Goal: Book appointment/travel/reservation

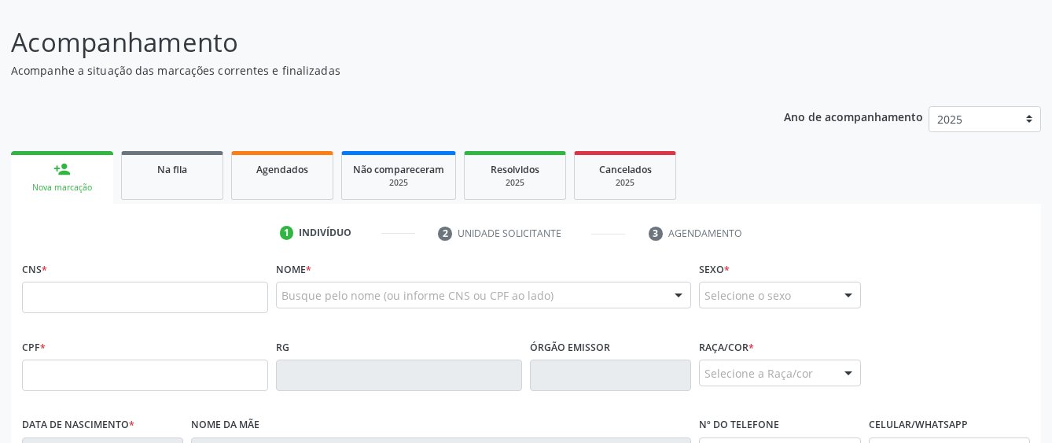
scroll to position [79, 0]
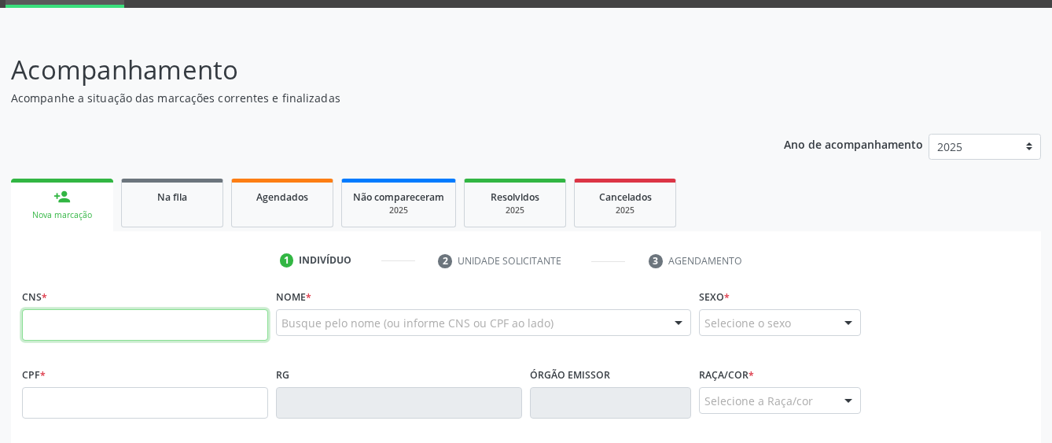
paste input "700 2099 8523 9426"
type input "700 2099 8523 9426"
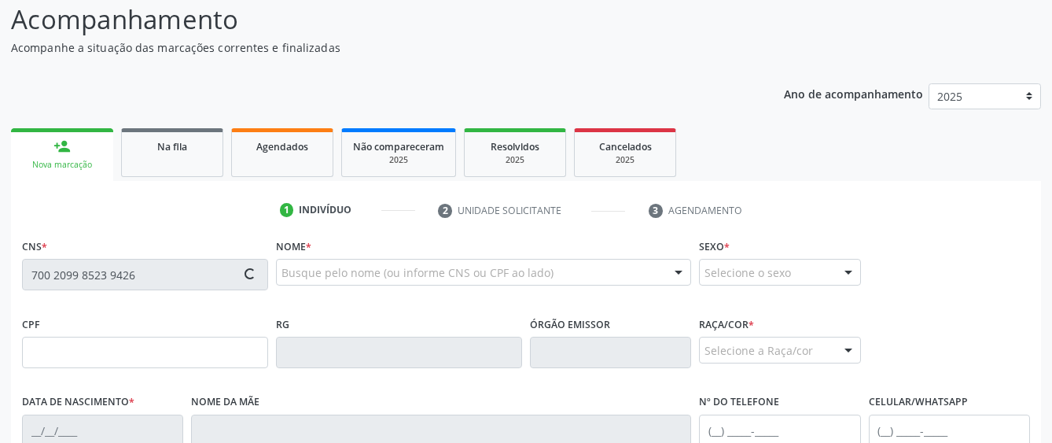
scroll to position [157, 0]
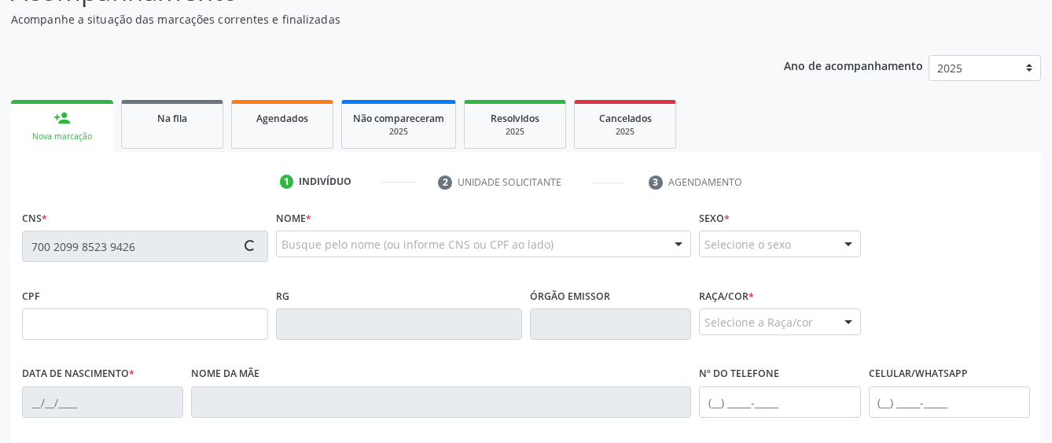
type input "050.368.344-29"
type input "[DATE]"
type input "[PERSON_NAME]"
type input "[PHONE_NUMBER]"
type input "S/N"
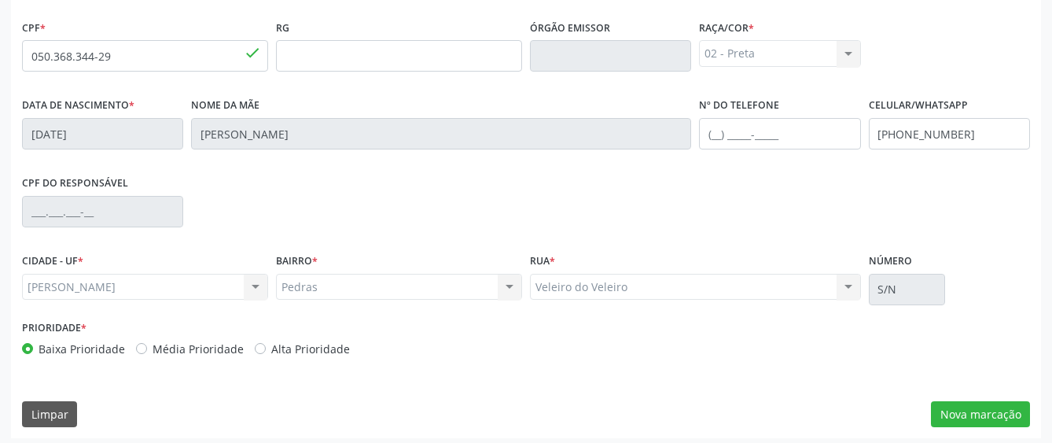
scroll to position [432, 0]
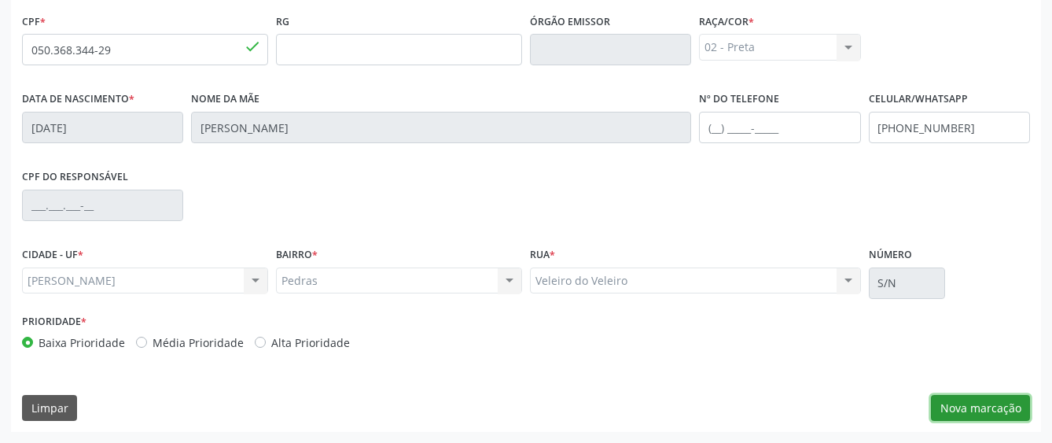
click at [988, 407] on button "Nova marcação" at bounding box center [980, 408] width 99 height 27
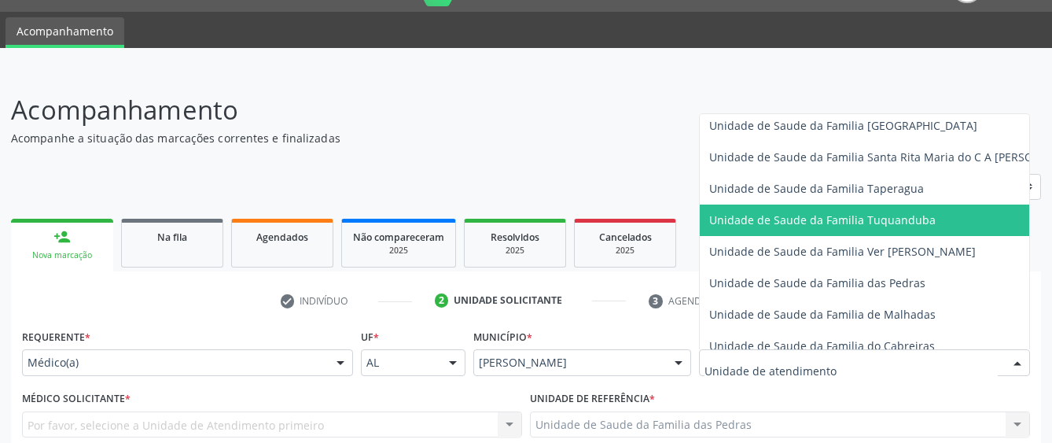
scroll to position [1101, 0]
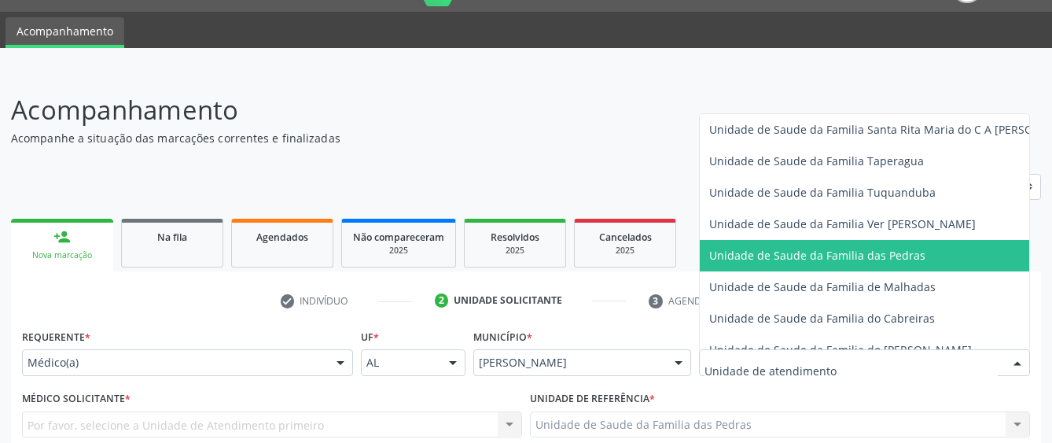
click at [745, 259] on span "Unidade de Saude da Familia das Pedras" at bounding box center [817, 255] width 216 height 15
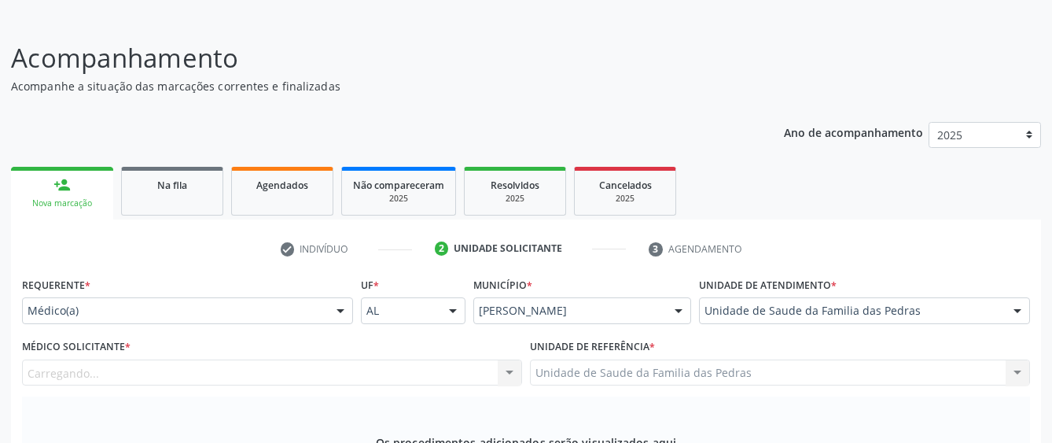
scroll to position [196, 0]
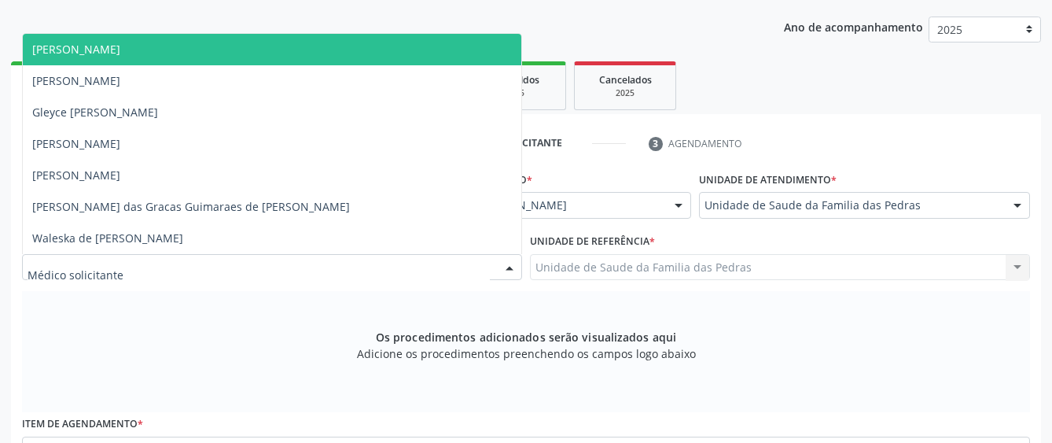
click at [471, 270] on div at bounding box center [272, 267] width 500 height 27
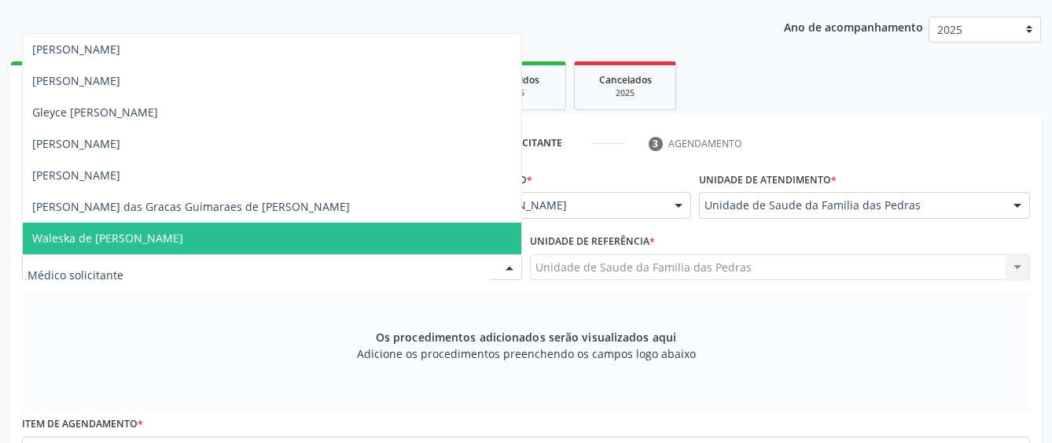
click at [382, 239] on span "Waleska de [PERSON_NAME]" at bounding box center [272, 238] width 499 height 31
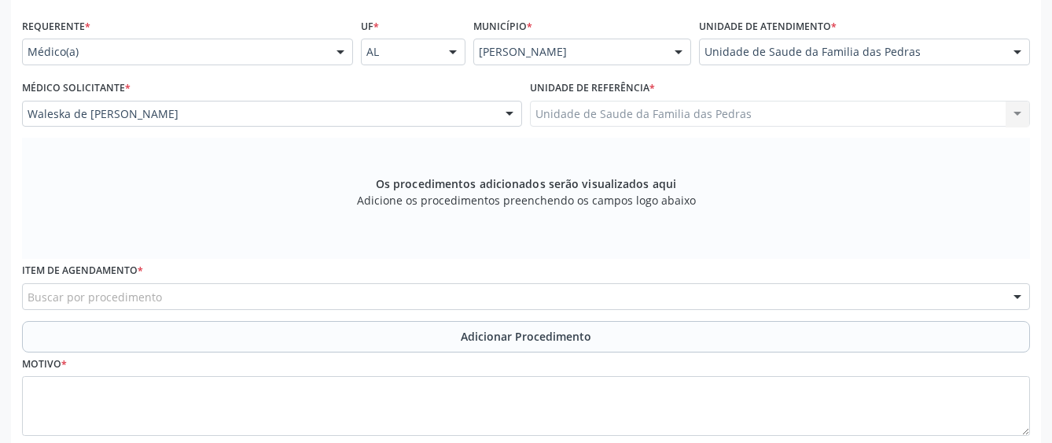
scroll to position [353, 0]
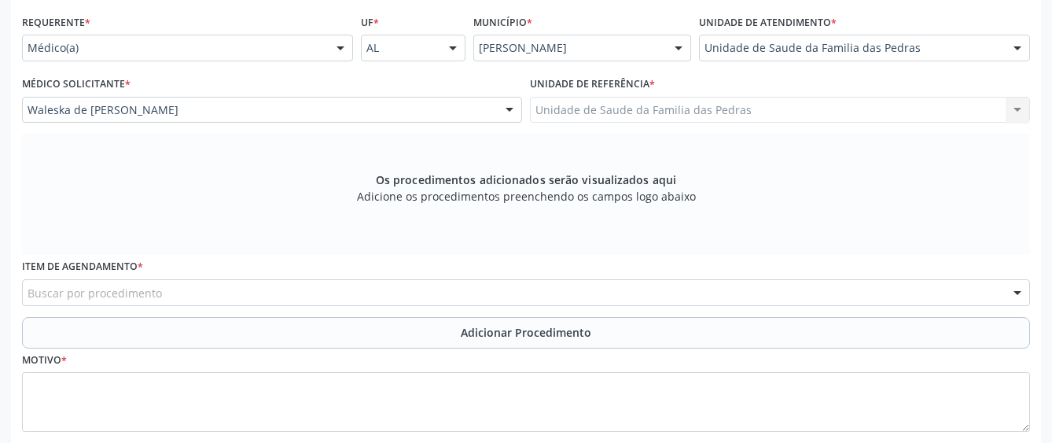
click at [552, 286] on div "Buscar por procedimento" at bounding box center [526, 292] width 1008 height 27
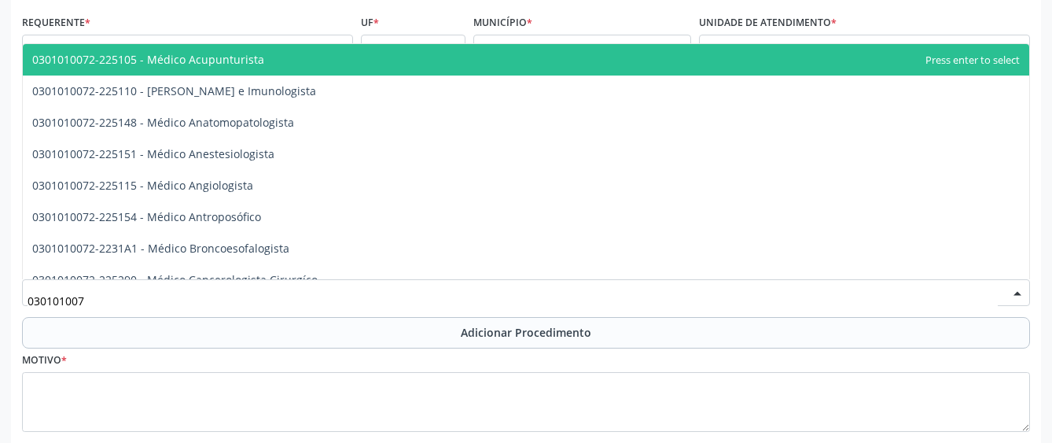
type input "0301010072"
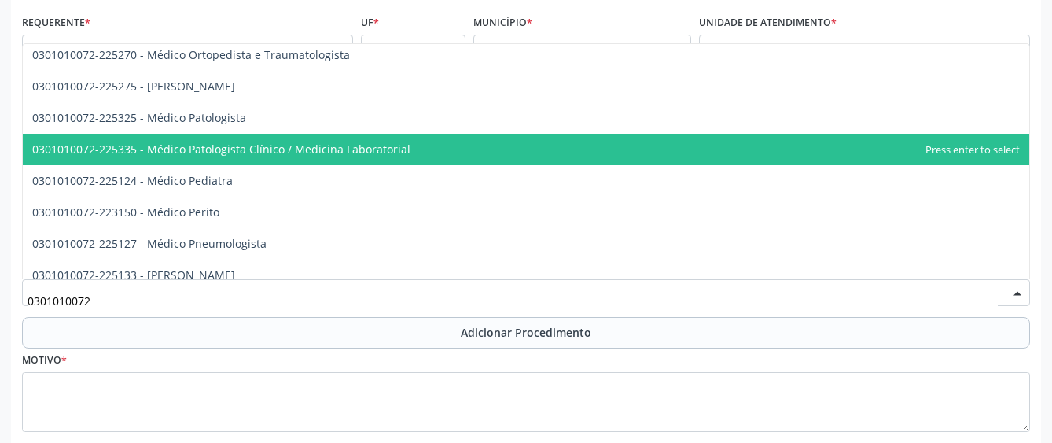
scroll to position [1415, 0]
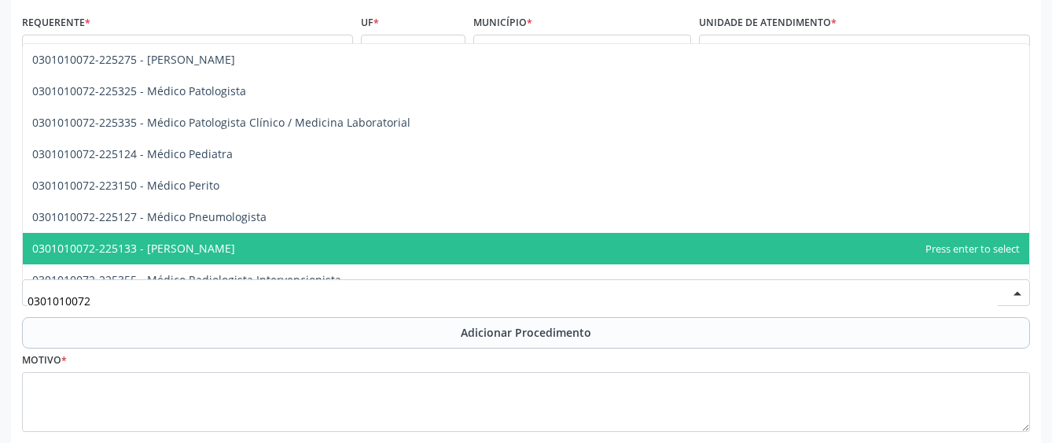
click at [506, 259] on span "0301010072-225133 - [PERSON_NAME]" at bounding box center [526, 248] width 1006 height 31
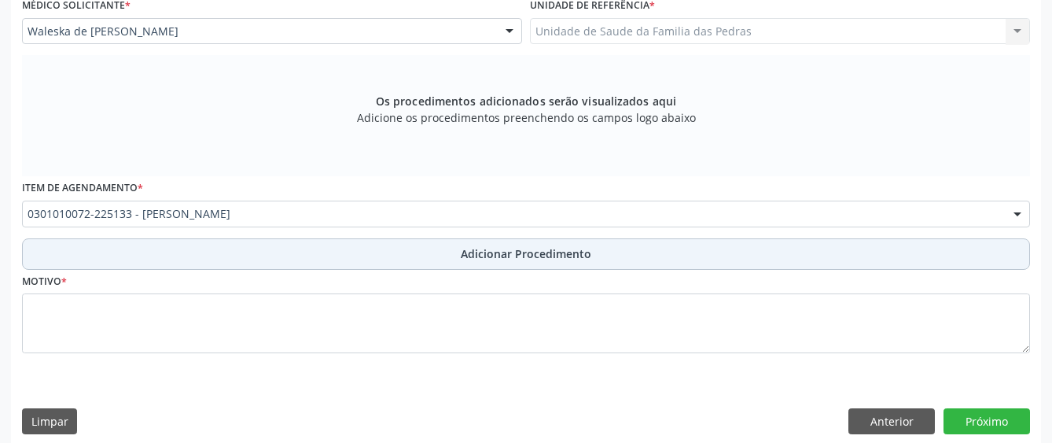
click at [499, 259] on span "Adicionar Procedimento" at bounding box center [526, 253] width 131 height 17
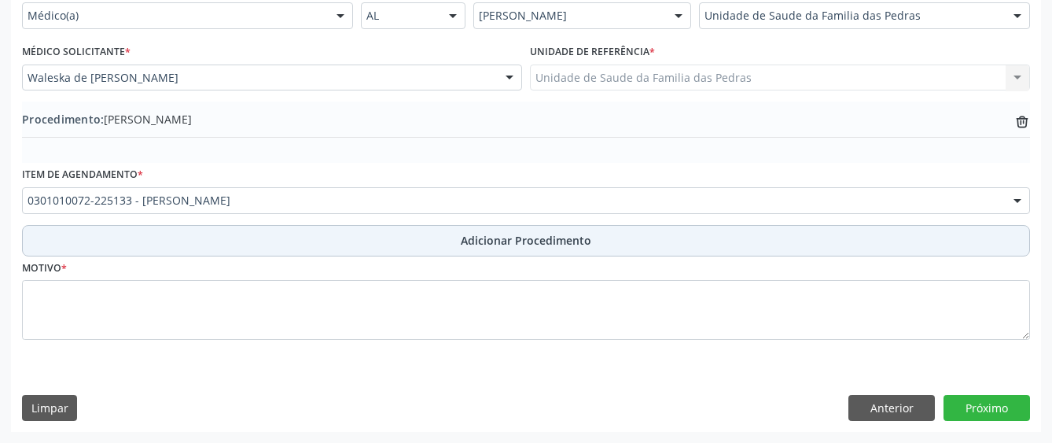
scroll to position [385, 0]
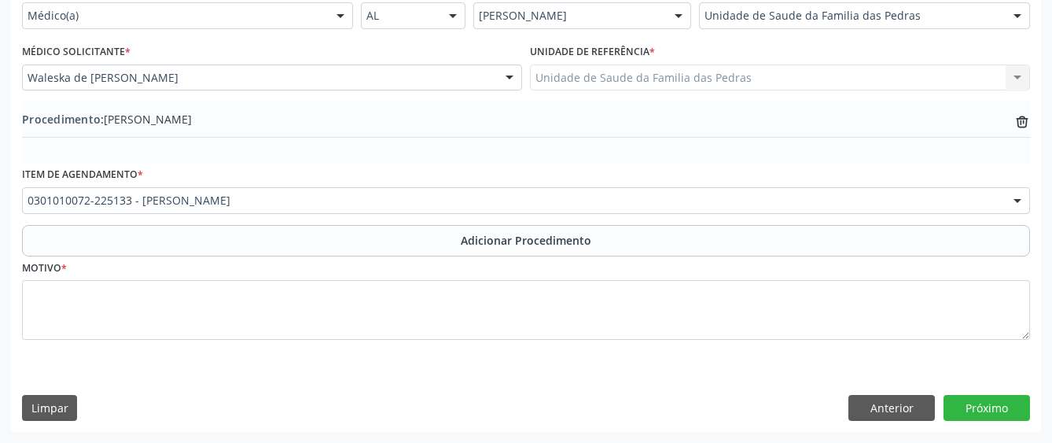
click at [500, 278] on div "Motivo *" at bounding box center [526, 297] width 1008 height 83
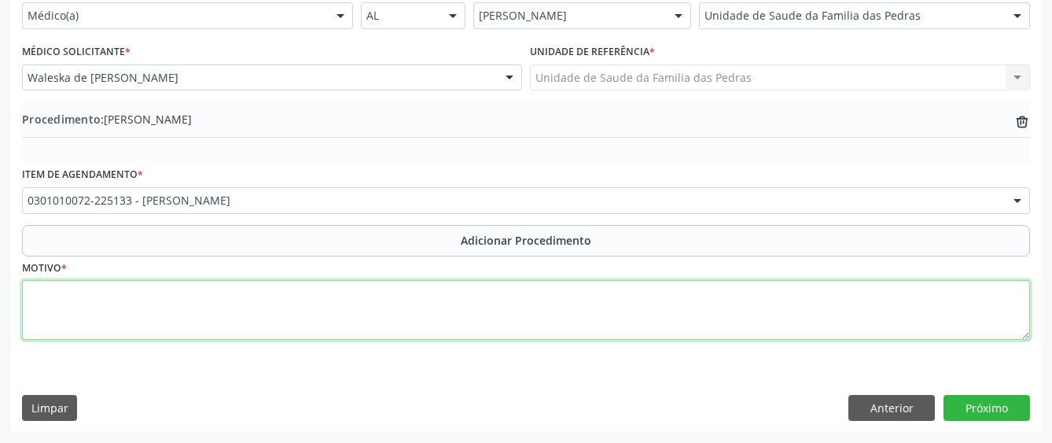
click at [488, 306] on textarea at bounding box center [526, 310] width 1008 height 60
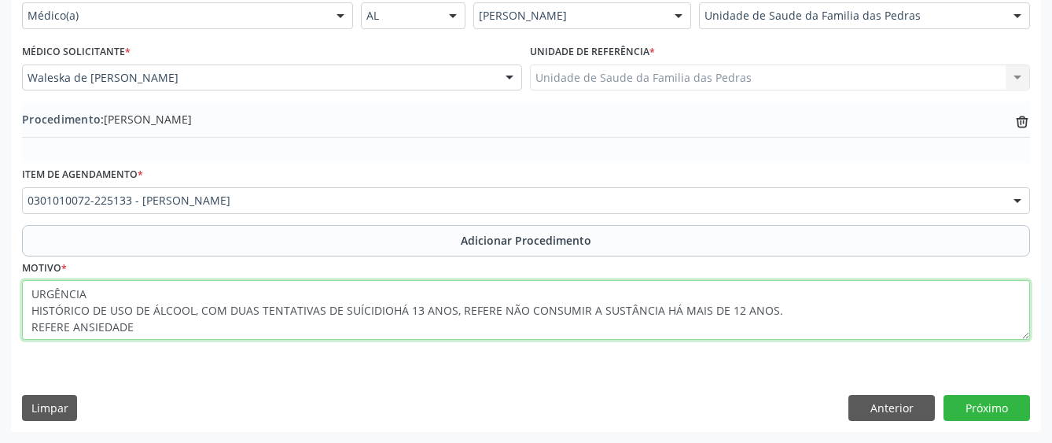
click at [503, 313] on textarea "URGÊNCIA HISTÓRICO DE USO DE ÁLCOOL, COM DUAS TENTATIVAS DE SUÍCIDIOHÁ 13 ANOS,…" at bounding box center [526, 310] width 1008 height 60
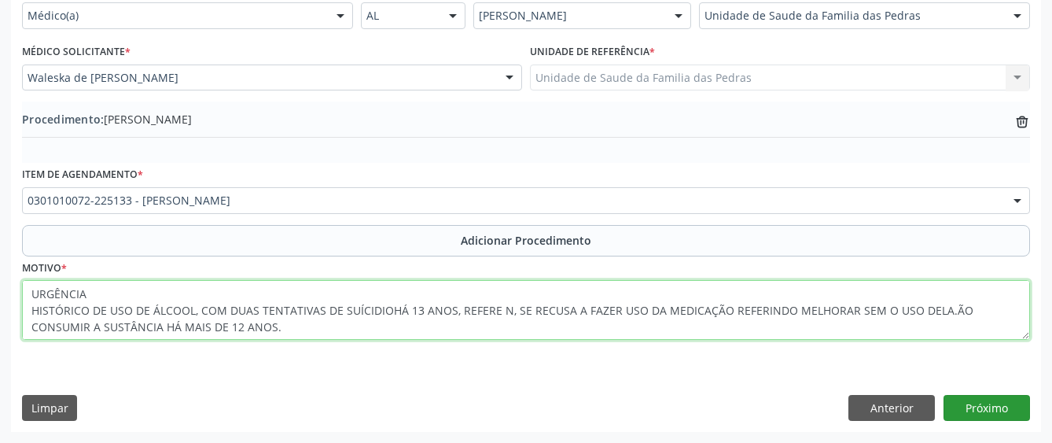
type textarea "URGÊNCIA HISTÓRICO DE USO DE ÁLCOOL, COM DUAS TENTATIVAS DE SUÍCIDIOHÁ 13 ANOS,…"
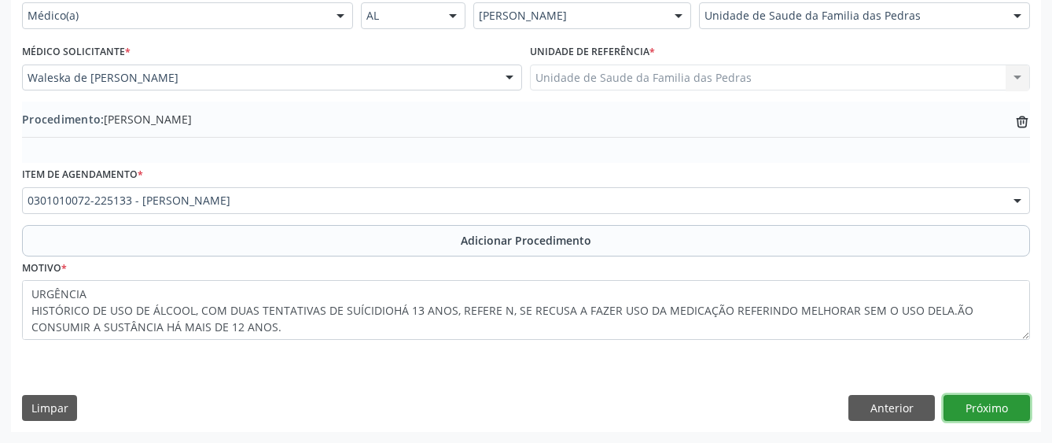
click at [1000, 400] on button "Próximo" at bounding box center [987, 408] width 86 height 27
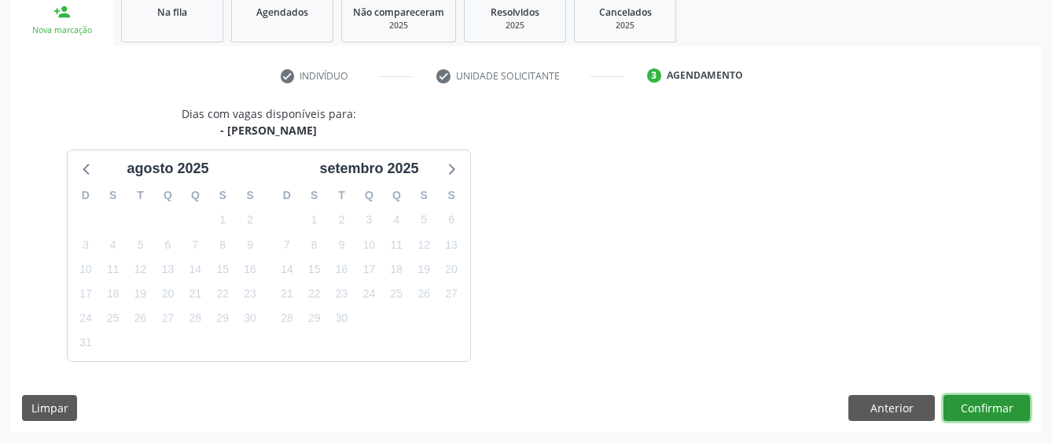
click at [976, 413] on button "Confirmar" at bounding box center [987, 408] width 86 height 27
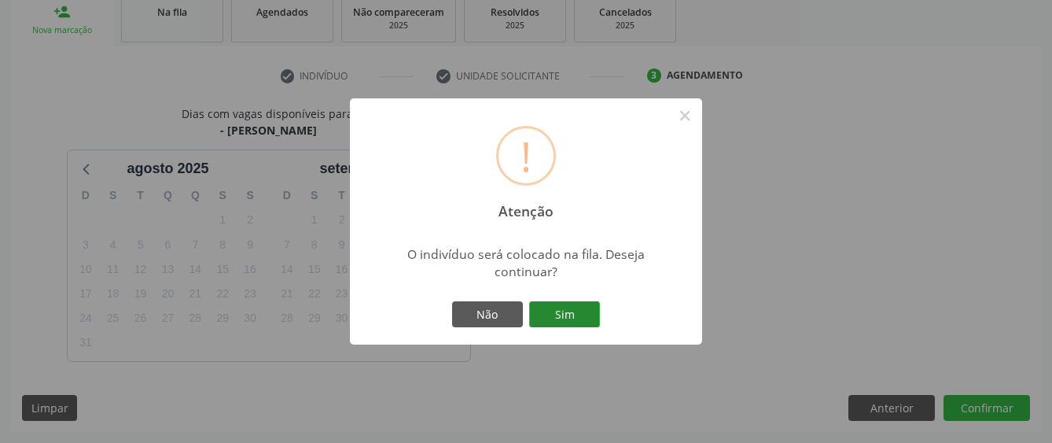
click at [580, 317] on button "Sim" at bounding box center [564, 314] width 71 height 27
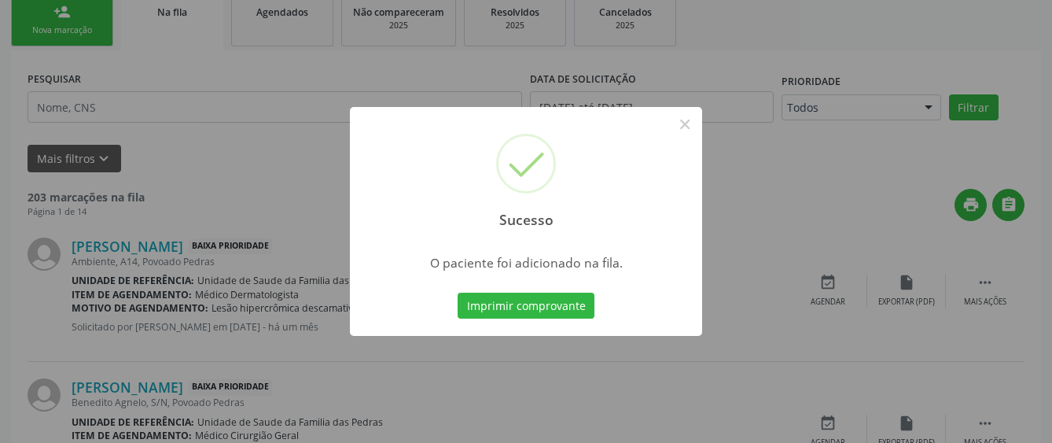
scroll to position [104, 0]
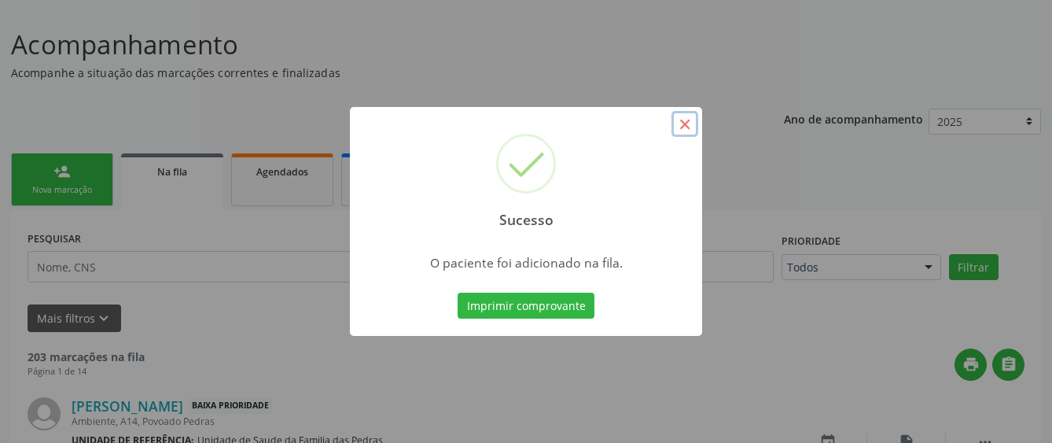
click at [684, 127] on button "×" at bounding box center [684, 124] width 27 height 27
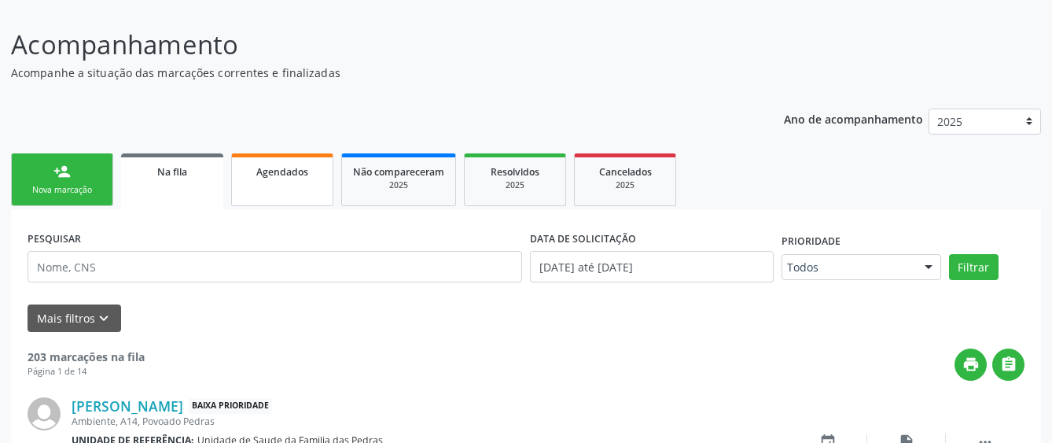
click at [277, 180] on link "Agendados" at bounding box center [282, 179] width 102 height 53
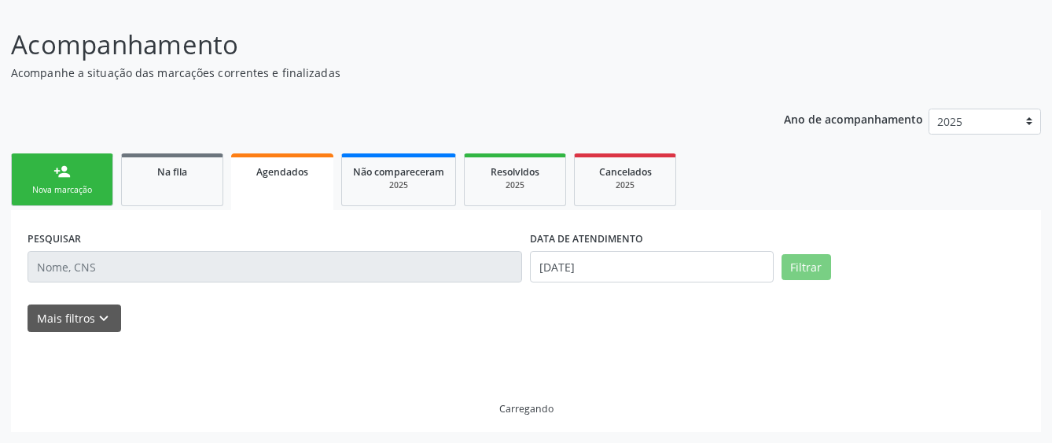
scroll to position [70, 0]
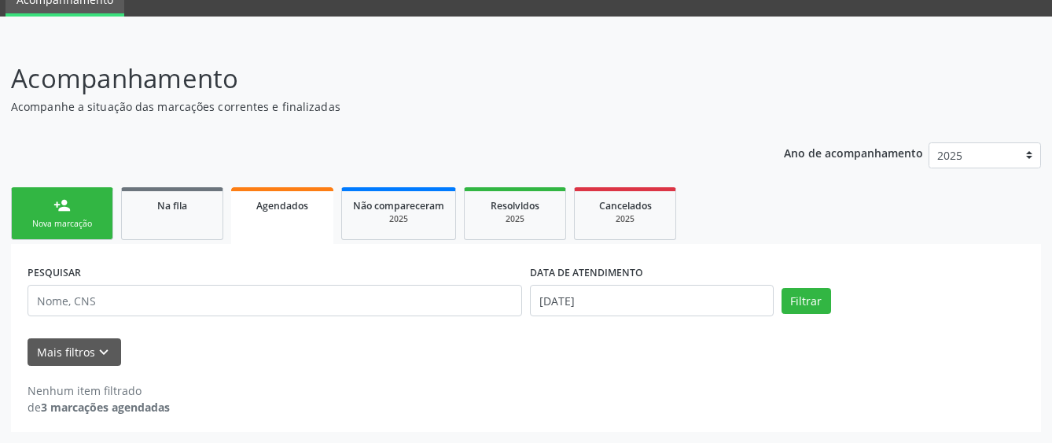
click at [43, 210] on link "person_add Nova marcação" at bounding box center [62, 213] width 102 height 53
